Goal: Answer question/provide support

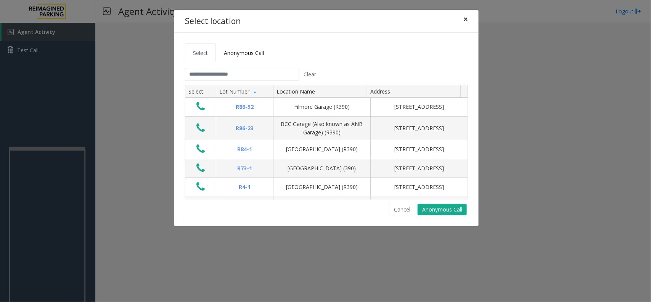
click at [460, 18] on button "×" at bounding box center [465, 19] width 15 height 19
click at [466, 21] on span "×" at bounding box center [465, 19] width 5 height 11
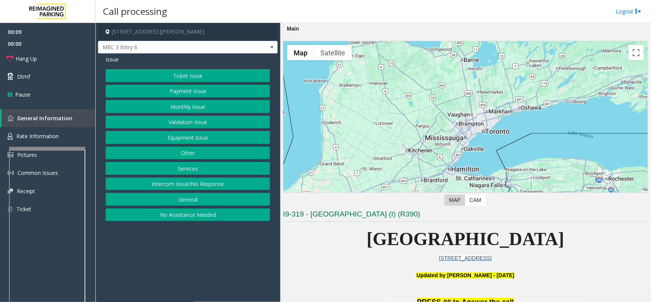
drag, startPoint x: 208, startPoint y: 183, endPoint x: 207, endPoint y: 174, distance: 9.3
click at [208, 182] on button "Intercom Issue/No Response" at bounding box center [188, 183] width 164 height 13
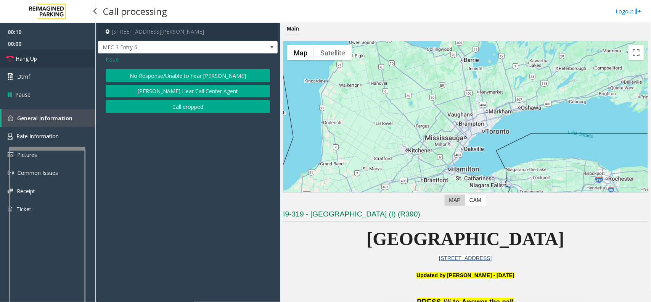
click at [56, 58] on link "Hang Up" at bounding box center [47, 59] width 95 height 18
click at [145, 76] on button "No Response/Unable to hear [PERSON_NAME]" at bounding box center [188, 75] width 164 height 13
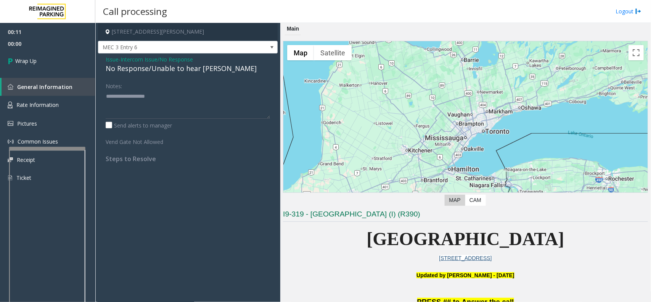
click at [151, 69] on div "No Response/Unable to hear [PERSON_NAME]" at bounding box center [188, 68] width 164 height 10
type textarea "**********"
click at [71, 67] on link "Wrap Up" at bounding box center [47, 61] width 95 height 23
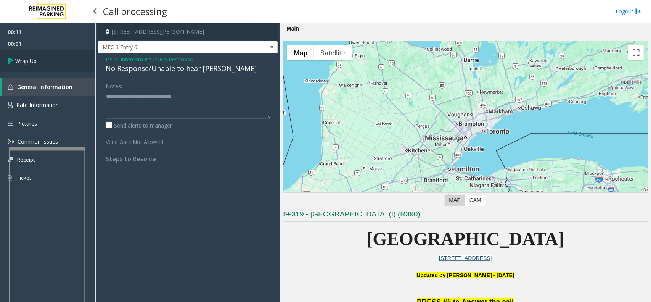
click at [71, 67] on link "Wrap Up" at bounding box center [47, 61] width 95 height 23
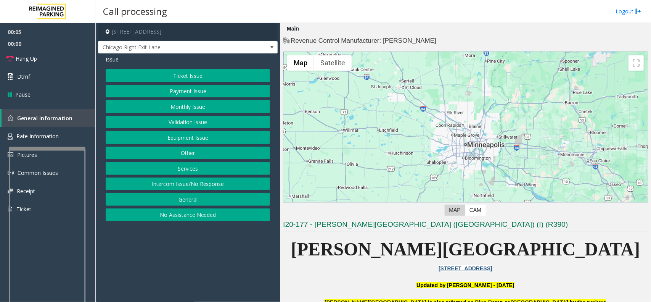
click at [195, 108] on button "Monthly Issue" at bounding box center [188, 106] width 164 height 13
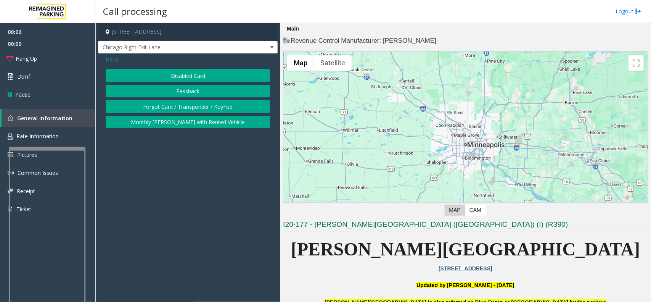
click at [189, 76] on button "Disabled Card" at bounding box center [188, 75] width 164 height 13
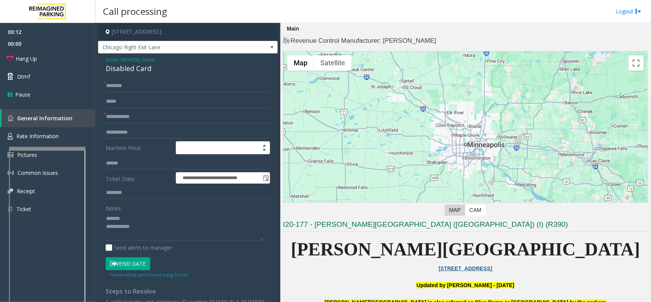
click at [119, 66] on div "Disabled Card" at bounding box center [188, 68] width 164 height 10
click at [141, 235] on textarea at bounding box center [185, 226] width 158 height 29
click at [132, 113] on input "text" at bounding box center [188, 116] width 164 height 13
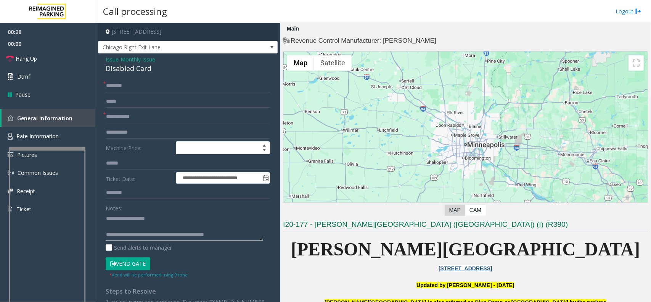
scroll to position [8, 0]
drag, startPoint x: 135, startPoint y: 232, endPoint x: 249, endPoint y: 236, distance: 114.1
click at [249, 236] on textarea at bounding box center [185, 226] width 158 height 29
click at [140, 263] on button "Vend Gate" at bounding box center [128, 263] width 45 height 13
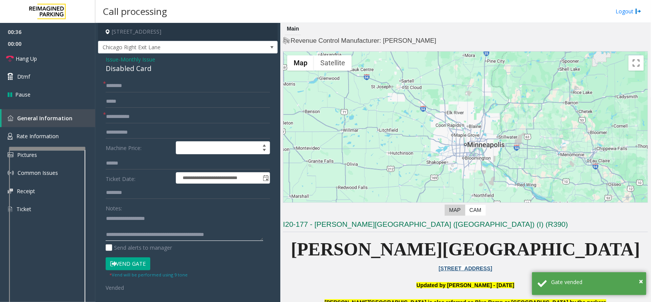
drag, startPoint x: 135, startPoint y: 226, endPoint x: 229, endPoint y: 225, distance: 94.2
click at [229, 225] on textarea at bounding box center [185, 226] width 158 height 29
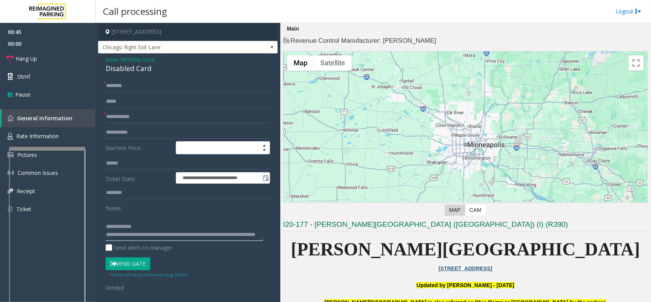
type textarea "**********"
click at [132, 86] on input "text" at bounding box center [188, 85] width 164 height 13
type input "*"
click at [45, 56] on link "Hang Up" at bounding box center [47, 59] width 95 height 18
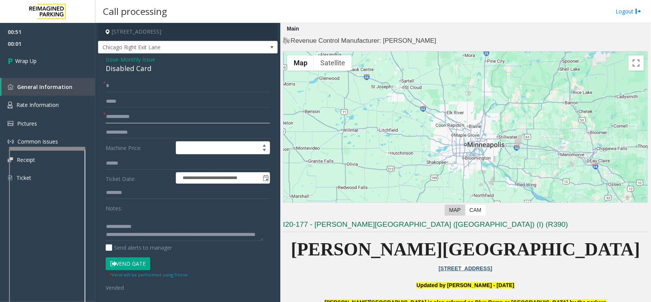
click at [165, 123] on input "text" at bounding box center [188, 116] width 164 height 13
type input "**"
click at [63, 56] on link "Wrap Up" at bounding box center [47, 61] width 95 height 23
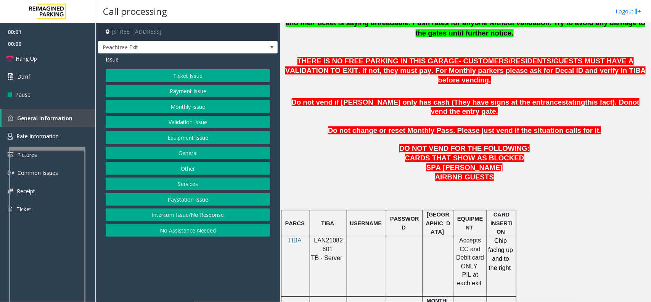
scroll to position [334, 0]
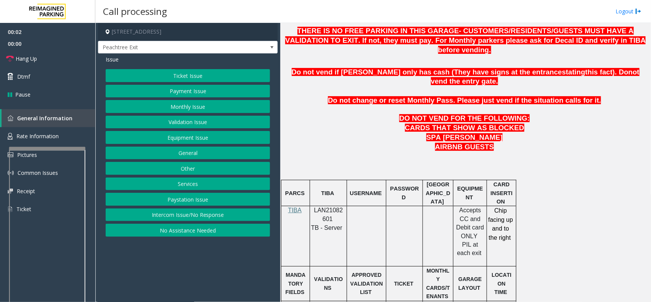
click at [324, 207] on span "LAN21082601" at bounding box center [328, 214] width 29 height 15
copy p "LAN21082601"
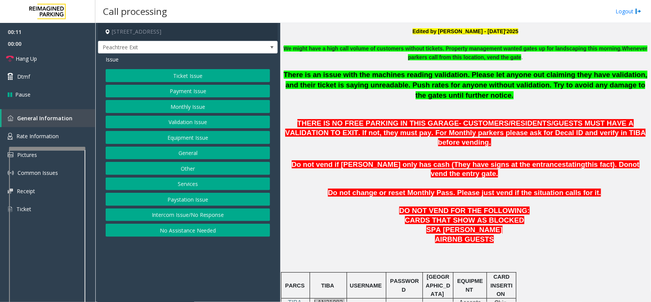
scroll to position [381, 0]
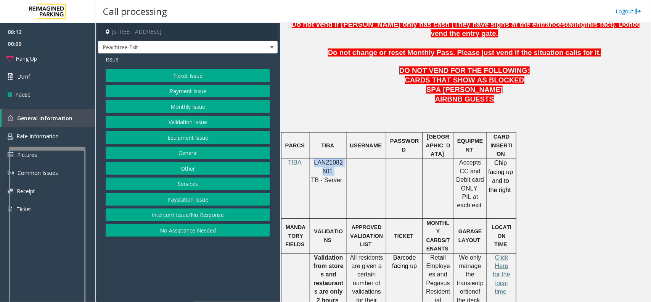
click at [182, 92] on button "Payment Issue" at bounding box center [188, 91] width 164 height 13
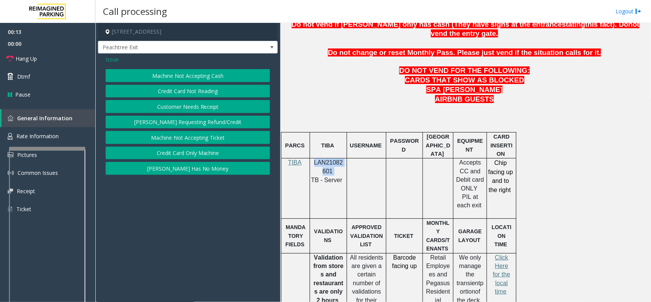
click at [203, 95] on button "Credit Card Not Reading" at bounding box center [188, 91] width 164 height 13
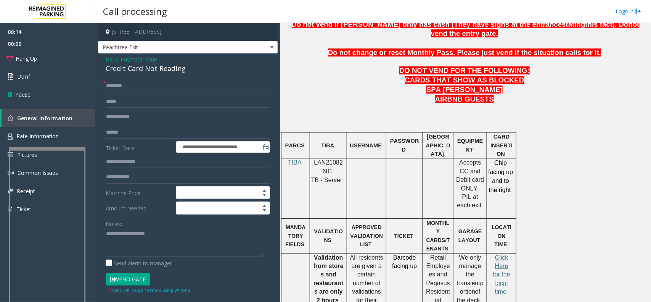
click at [134, 58] on span "Payment Issue" at bounding box center [139, 59] width 37 height 8
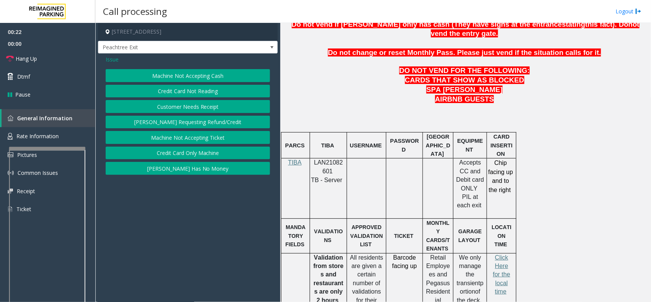
click at [198, 156] on button "Credit Card Only Machine" at bounding box center [188, 152] width 164 height 13
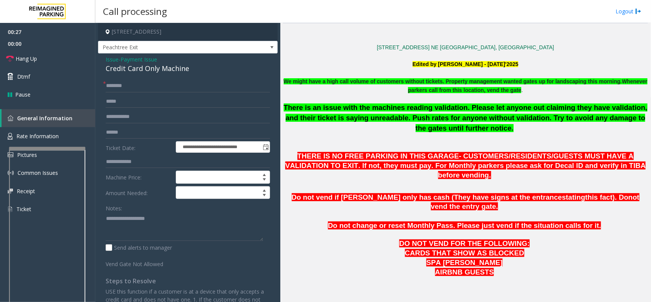
scroll to position [191, 0]
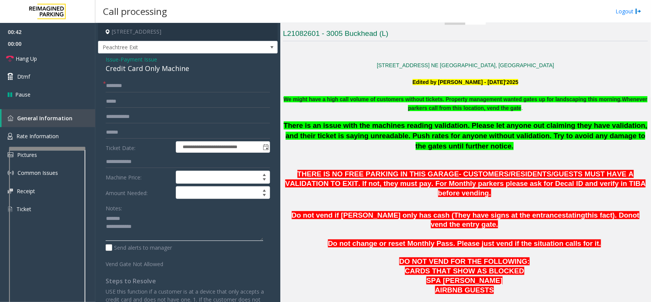
click at [135, 219] on textarea at bounding box center [185, 226] width 158 height 29
type textarea "**********"
click at [130, 91] on input "text" at bounding box center [188, 85] width 164 height 13
type input "*******"
click at [152, 228] on textarea at bounding box center [185, 226] width 158 height 29
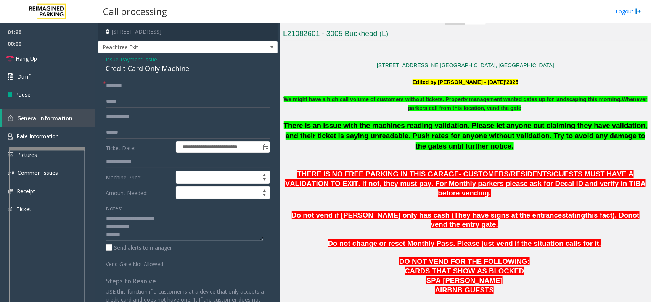
click at [107, 237] on textarea at bounding box center [185, 226] width 158 height 29
type textarea "**********"
click at [114, 132] on input "text" at bounding box center [188, 132] width 164 height 13
type input "*******"
click at [138, 58] on span "Payment Issue" at bounding box center [139, 59] width 37 height 8
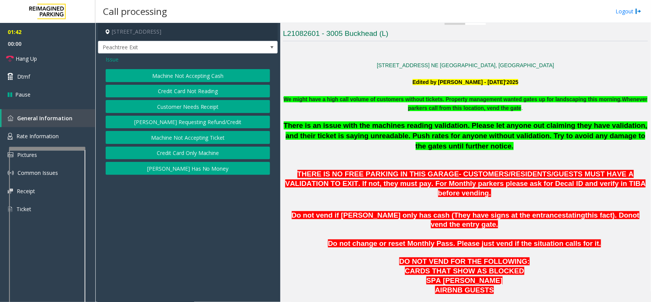
click at [185, 94] on button "Credit Card Not Reading" at bounding box center [188, 91] width 164 height 13
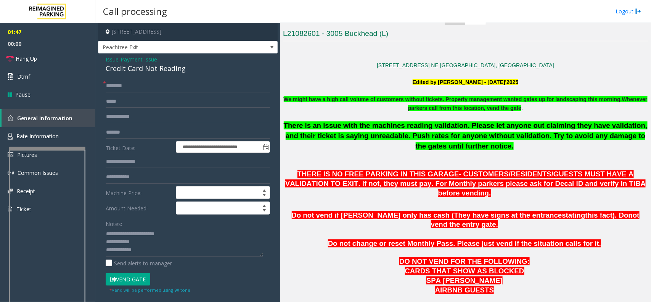
click at [140, 279] on button "Vend Gate" at bounding box center [128, 279] width 45 height 13
click at [147, 244] on textarea at bounding box center [185, 242] width 158 height 29
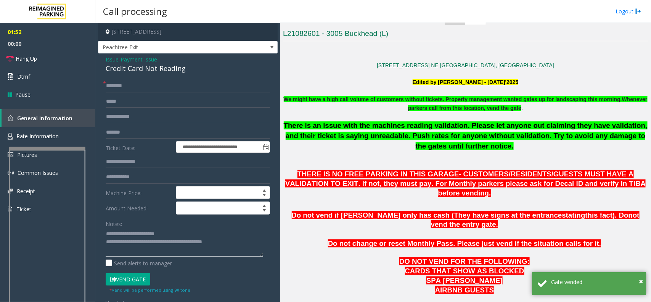
click at [161, 248] on textarea at bounding box center [185, 242] width 158 height 29
click at [174, 232] on textarea at bounding box center [185, 242] width 158 height 29
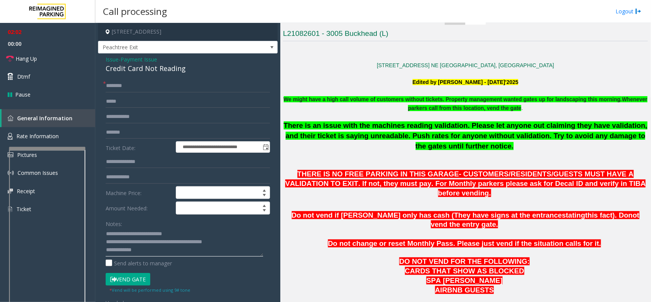
click at [235, 248] on textarea at bounding box center [185, 242] width 158 height 29
click at [241, 245] on textarea at bounding box center [185, 242] width 158 height 29
click at [46, 60] on link "Hang Up" at bounding box center [47, 59] width 95 height 18
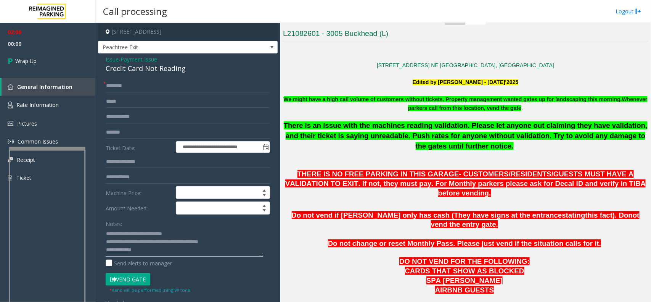
click at [234, 241] on textarea at bounding box center [185, 242] width 158 height 29
type textarea "**********"
click at [39, 60] on link "Wrap Up" at bounding box center [47, 61] width 95 height 23
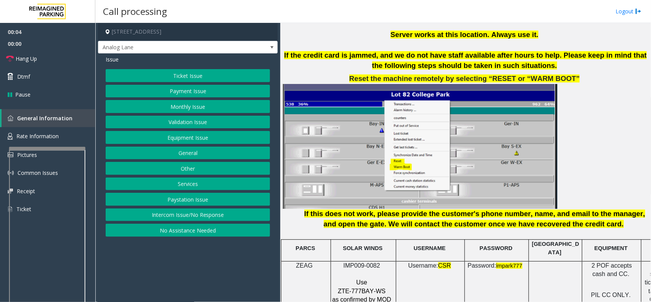
scroll to position [954, 0]
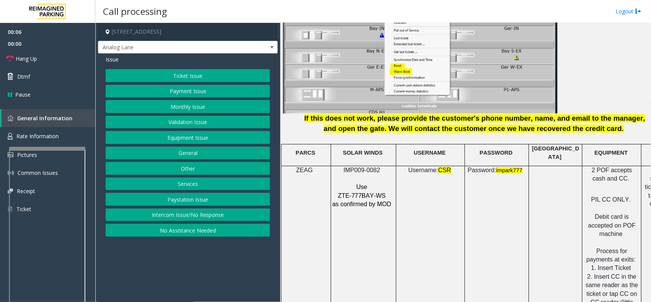
click at [362, 167] on span "IMP009-0082" at bounding box center [362, 170] width 37 height 6
copy p "IMP009-0082"
click at [199, 106] on button "Monthly Issue" at bounding box center [188, 106] width 164 height 13
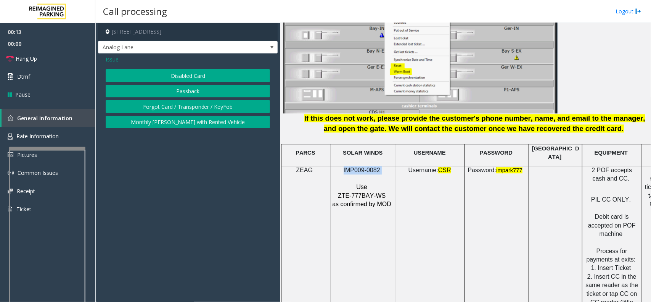
click at [205, 75] on button "Disabled Card" at bounding box center [188, 75] width 164 height 13
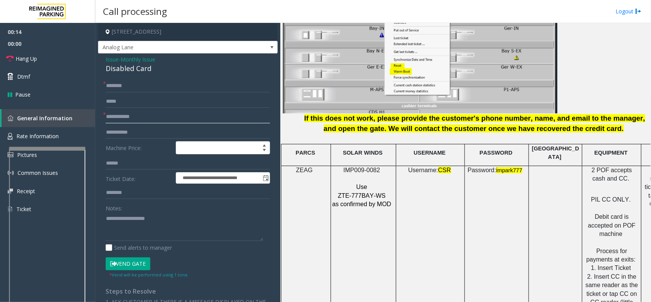
click at [146, 117] on input "text" at bounding box center [188, 116] width 164 height 13
click at [128, 115] on input "text" at bounding box center [188, 116] width 164 height 13
type input "**********"
click at [124, 83] on input "text" at bounding box center [188, 85] width 164 height 13
type input "*****"
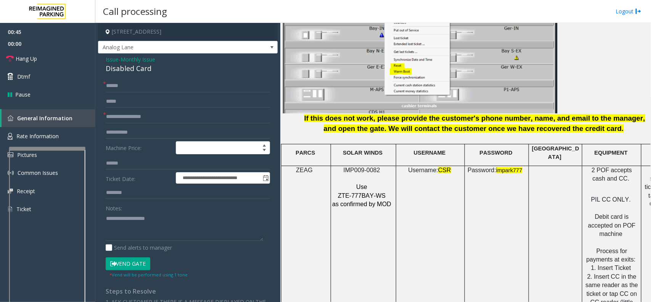
click at [126, 260] on button "Vend Gate" at bounding box center [128, 263] width 45 height 13
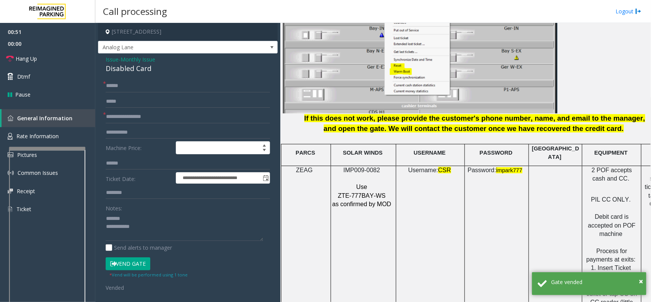
click at [125, 72] on div "Disabled Card" at bounding box center [188, 68] width 164 height 10
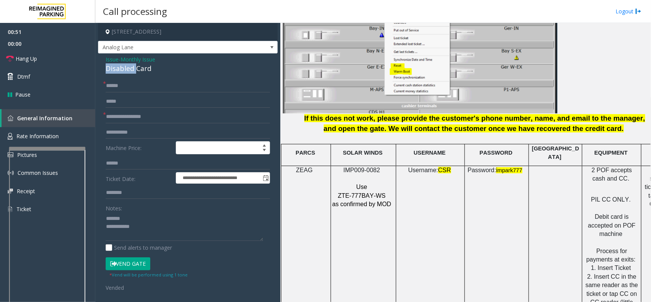
click at [125, 72] on div "Disabled Card" at bounding box center [188, 68] width 164 height 10
type textarea "**********"
click at [43, 60] on link "Hang Up" at bounding box center [47, 59] width 95 height 18
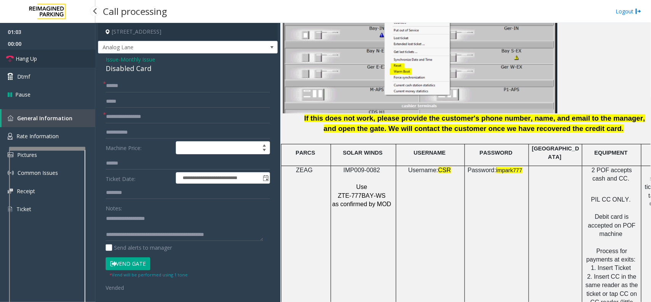
click at [43, 60] on link "Hang Up" at bounding box center [47, 59] width 95 height 18
click at [40, 61] on link "Hang Up" at bounding box center [47, 59] width 95 height 18
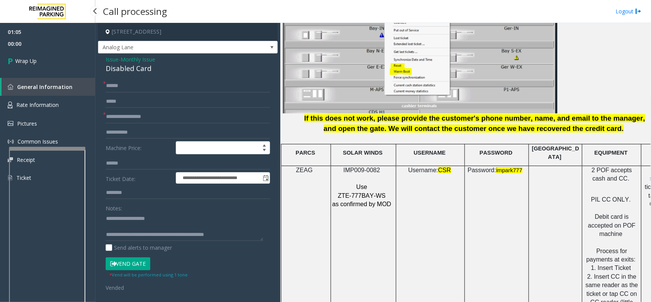
click at [40, 61] on link "Wrap Up" at bounding box center [47, 61] width 95 height 23
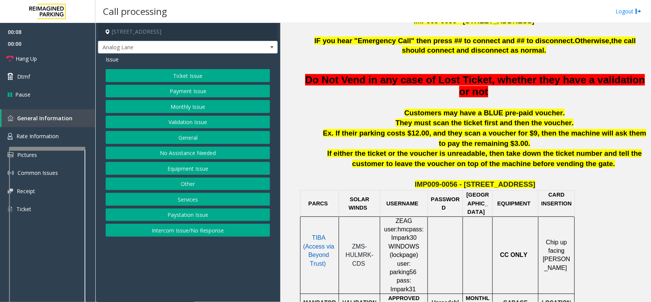
scroll to position [286, 0]
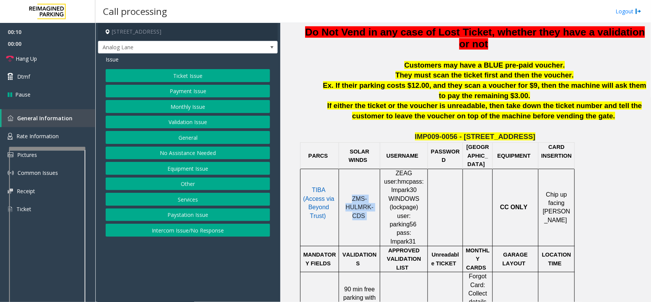
drag, startPoint x: 367, startPoint y: 208, endPoint x: 350, endPoint y: 175, distance: 37.2
click at [350, 175] on td "ZMS-HULMRK-CDS" at bounding box center [359, 207] width 41 height 77
copy p "ZMS-HULMRK-CDS"
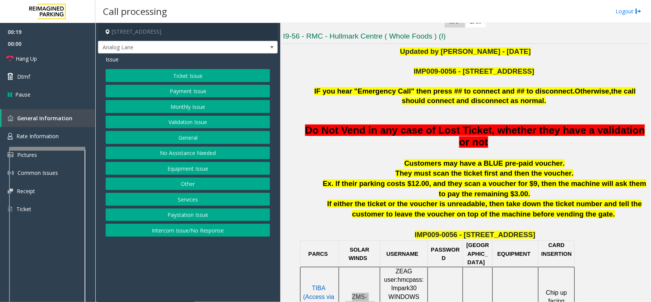
scroll to position [191, 0]
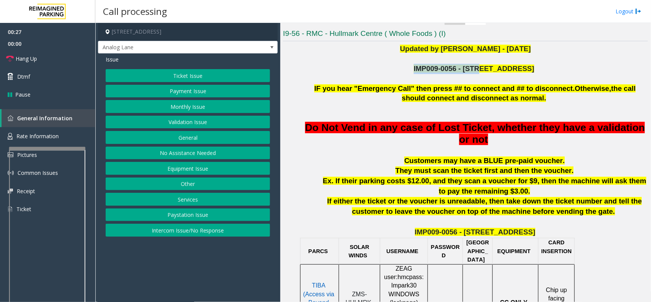
drag, startPoint x: 425, startPoint y: 68, endPoint x: 484, endPoint y: 69, distance: 58.4
click at [484, 69] on p "IMP009-0056 - [STREET_ADDRESS]" at bounding box center [475, 69] width 346 height 10
copy span "IMP009-0056 - 4789"
click at [177, 75] on button "Ticket Issue" at bounding box center [188, 75] width 164 height 13
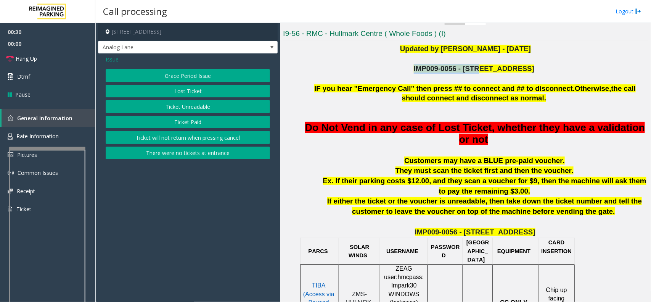
click at [195, 121] on button "Ticket Paid" at bounding box center [188, 122] width 164 height 13
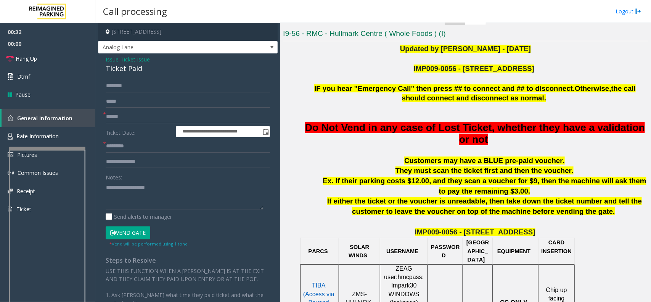
click at [127, 116] on input "text" at bounding box center [188, 116] width 164 height 13
click at [128, 188] on textarea at bounding box center [185, 195] width 158 height 29
click at [135, 186] on textarea at bounding box center [185, 195] width 158 height 29
type textarea "**********"
click at [121, 145] on input "text" at bounding box center [188, 146] width 164 height 13
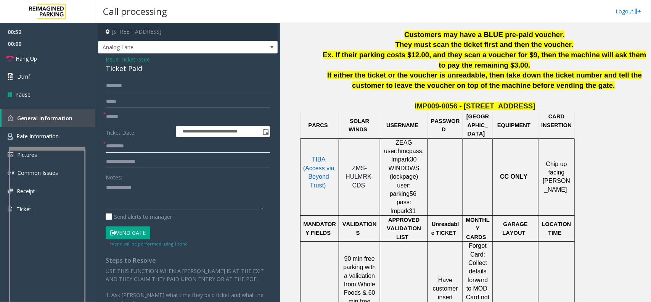
scroll to position [381, 0]
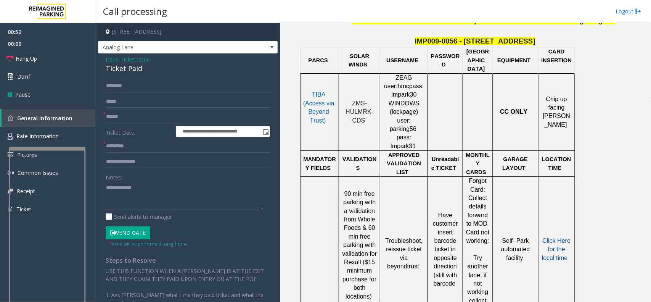
click at [554, 237] on span "Click Here for the local time" at bounding box center [556, 249] width 29 height 24
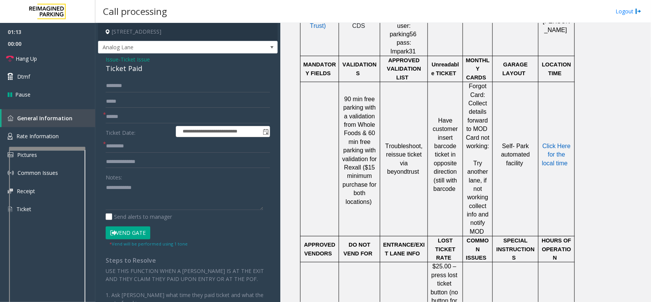
scroll to position [477, 0]
click at [58, 60] on link "Hang Up" at bounding box center [47, 59] width 95 height 18
click at [133, 56] on span "Ticket Issue" at bounding box center [135, 59] width 29 height 8
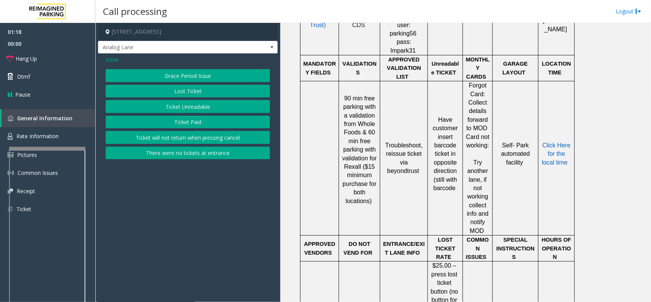
click at [112, 60] on span "Issue" at bounding box center [112, 59] width 13 height 8
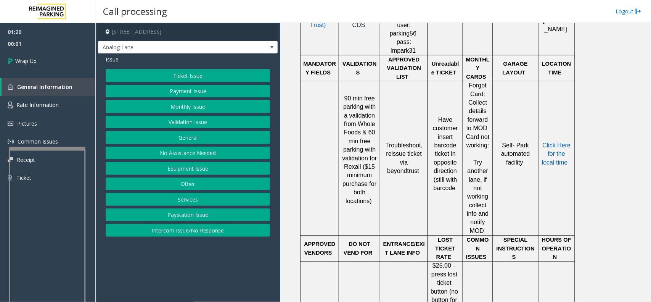
click at [179, 168] on button "Equipment Issue" at bounding box center [188, 168] width 164 height 13
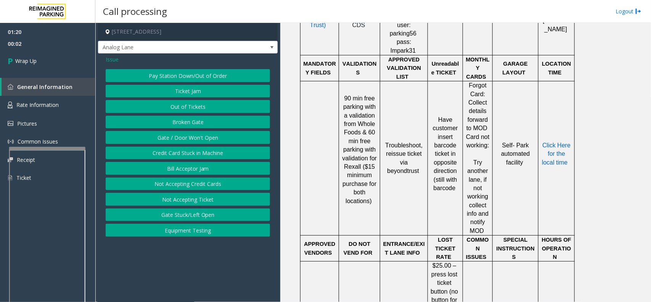
click at [114, 56] on span "Issue" at bounding box center [112, 59] width 13 height 8
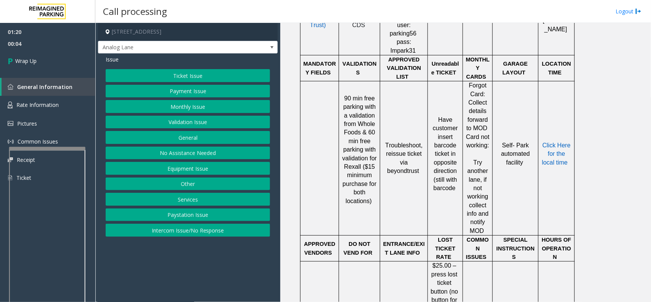
click at [192, 163] on button "Equipment Issue" at bounding box center [188, 168] width 164 height 13
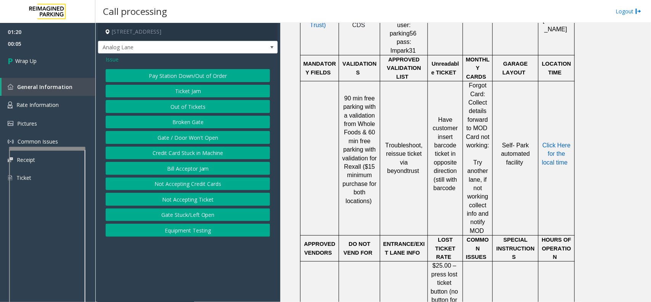
click at [184, 138] on button "Gate / Door Won't Open" at bounding box center [188, 137] width 164 height 13
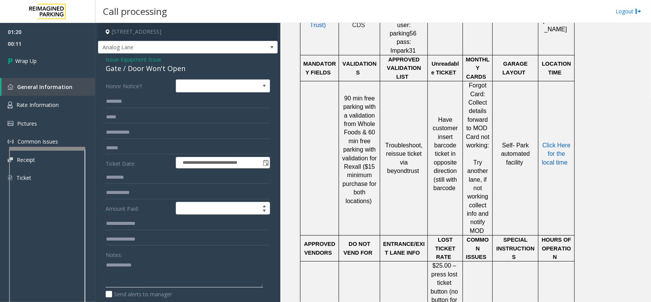
drag, startPoint x: 159, startPoint y: 267, endPoint x: 84, endPoint y: 256, distance: 76.3
click at [67, 106] on app-root "**********" at bounding box center [325, 151] width 651 height 302
paste textarea "*******"
click at [129, 262] on textarea at bounding box center [185, 273] width 158 height 29
click at [127, 69] on div "Gate / Door Won't Open" at bounding box center [188, 68] width 164 height 10
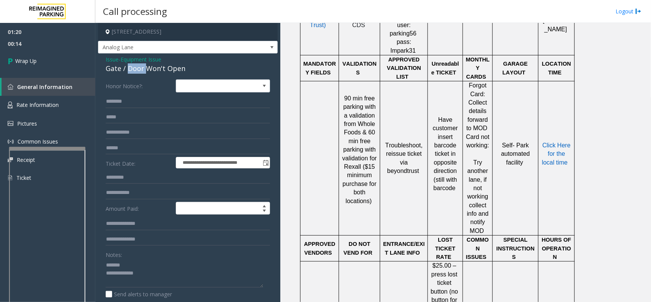
click at [127, 69] on div "Gate / Door Won't Open" at bounding box center [188, 68] width 164 height 10
click at [152, 263] on textarea at bounding box center [185, 273] width 158 height 29
click at [144, 269] on textarea at bounding box center [185, 273] width 158 height 29
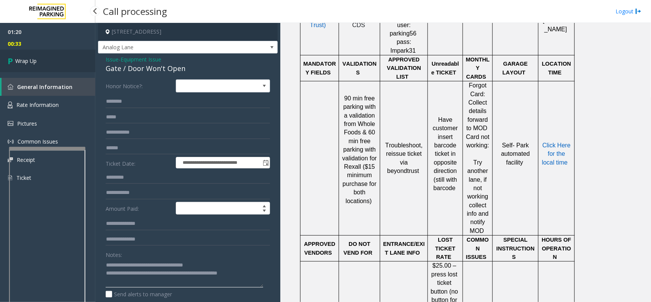
type textarea "**********"
click at [23, 51] on link "Wrap Up" at bounding box center [47, 61] width 95 height 23
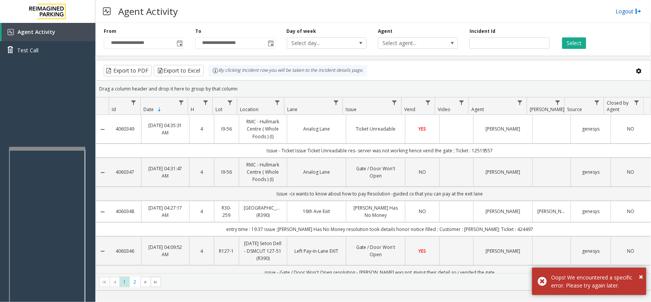
click at [629, 13] on link "Logout" at bounding box center [629, 11] width 26 height 8
